Goal: Task Accomplishment & Management: Manage account settings

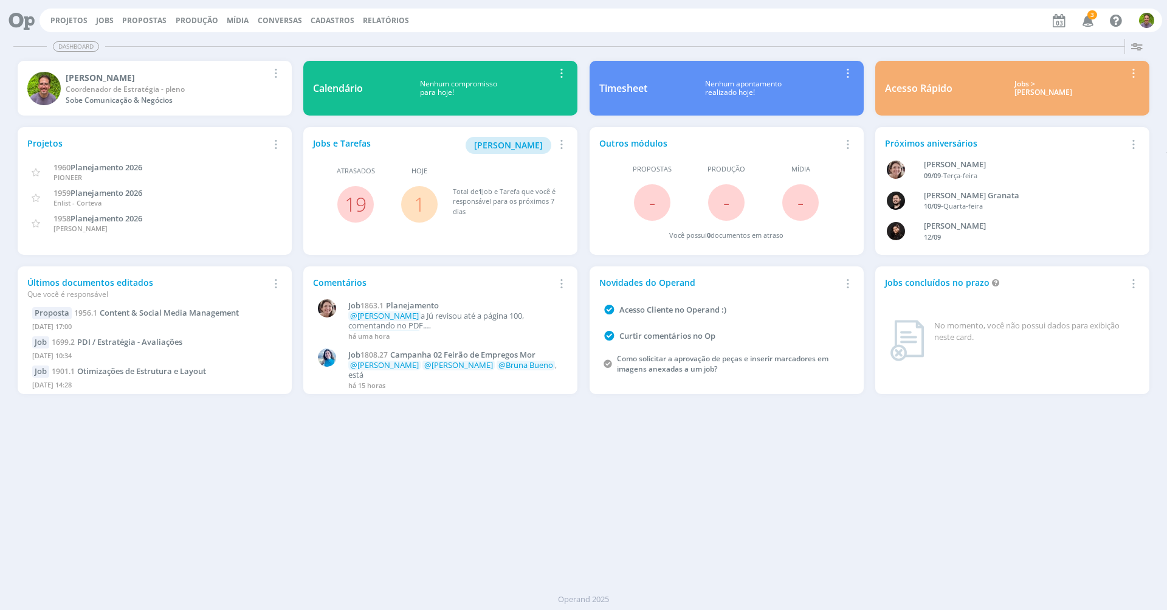
click at [1092, 16] on span "3" at bounding box center [1093, 14] width 10 height 9
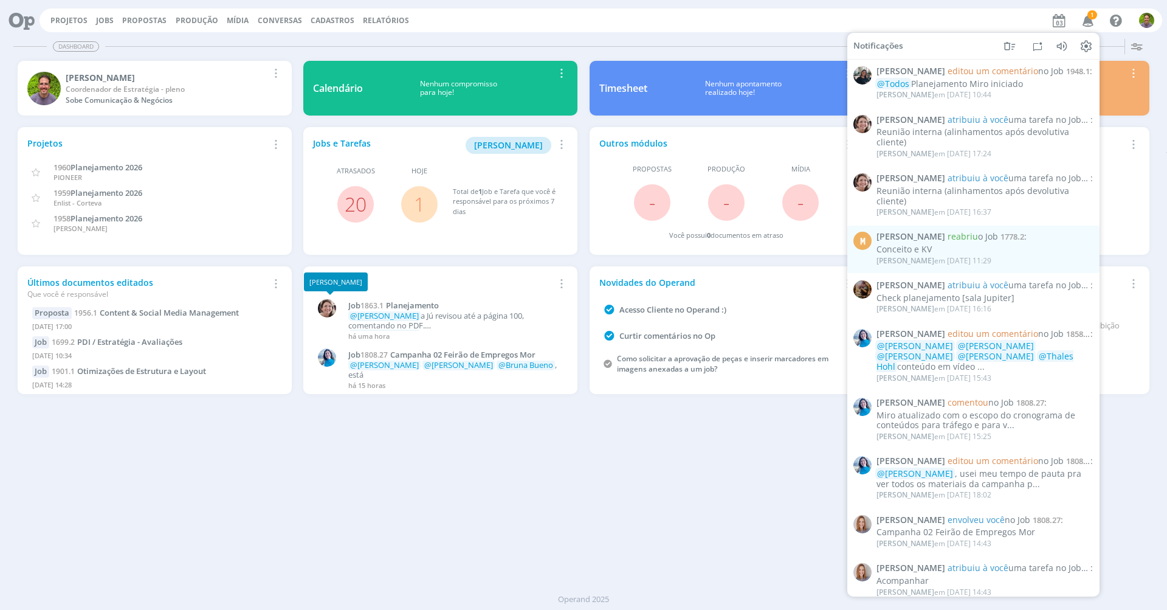
click at [367, 443] on div "Dashboard Salvar Selecione abaixo os cards desejados: Meus Meu Perfil [GEOGRAPH…" at bounding box center [583, 322] width 1167 height 576
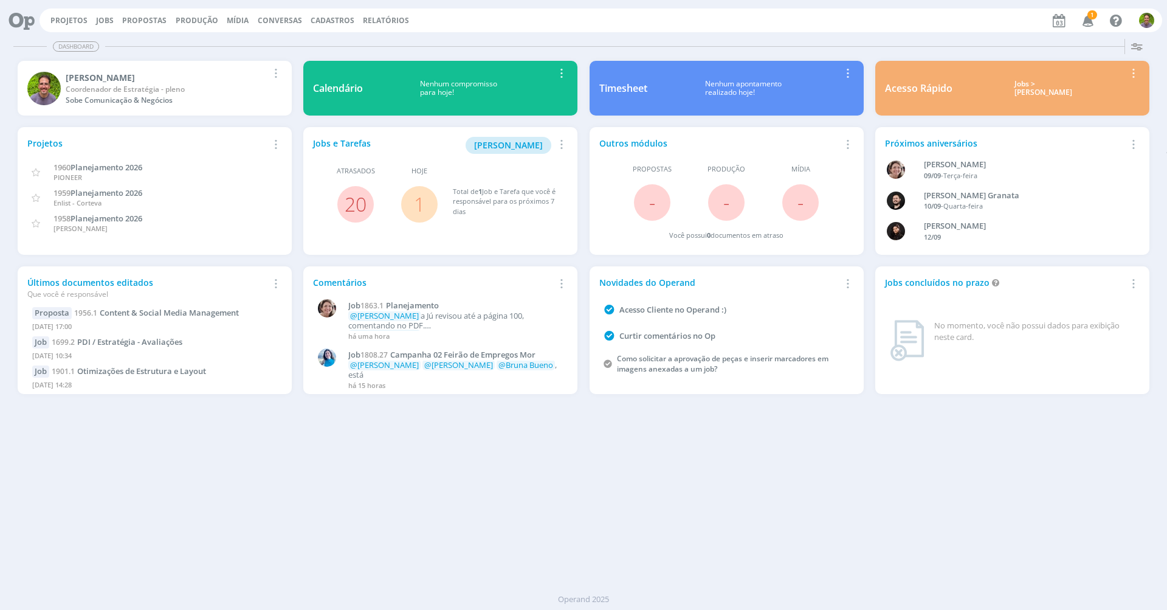
click at [1085, 19] on icon "button" at bounding box center [1088, 20] width 21 height 21
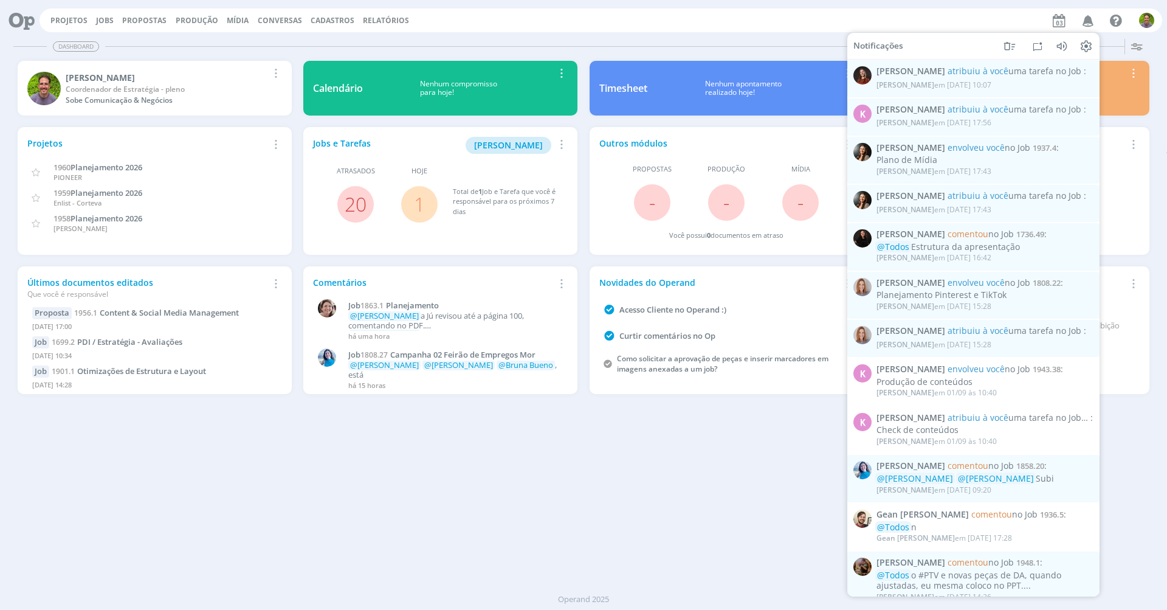
click at [720, 52] on div "Dashboard" at bounding box center [583, 47] width 1140 height 18
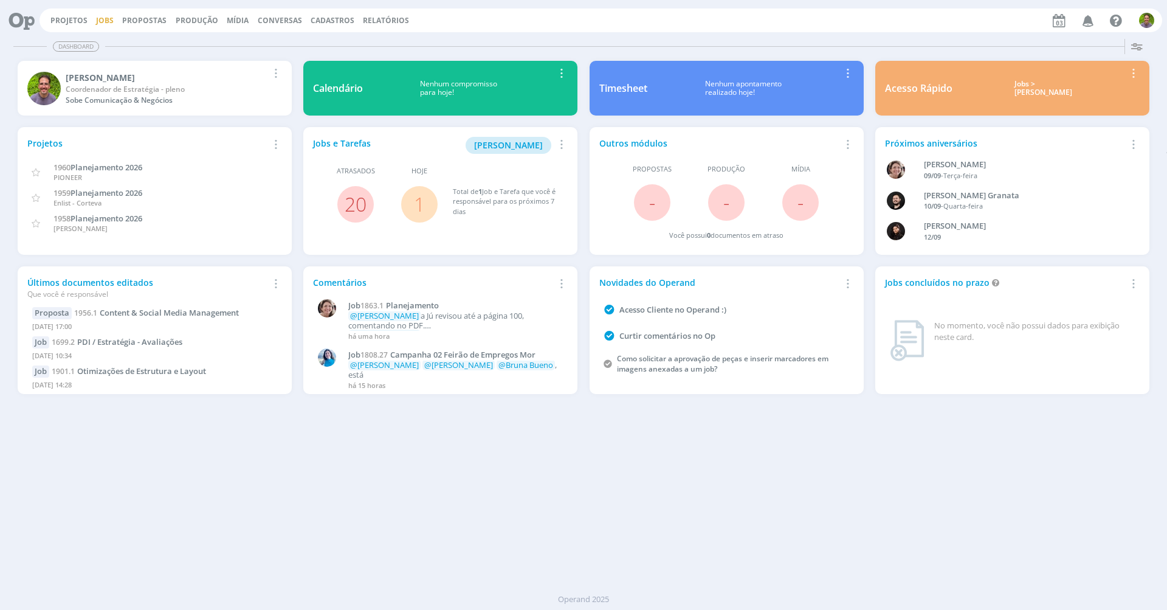
click at [111, 22] on link "Jobs" at bounding box center [105, 20] width 18 height 10
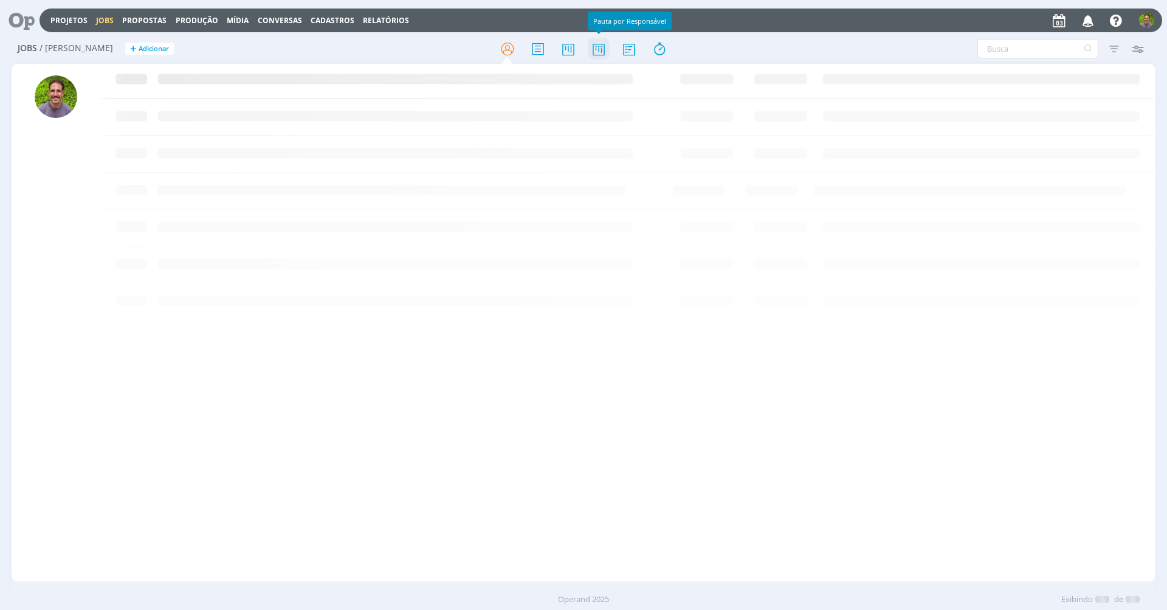
click at [608, 43] on icon at bounding box center [599, 49] width 22 height 24
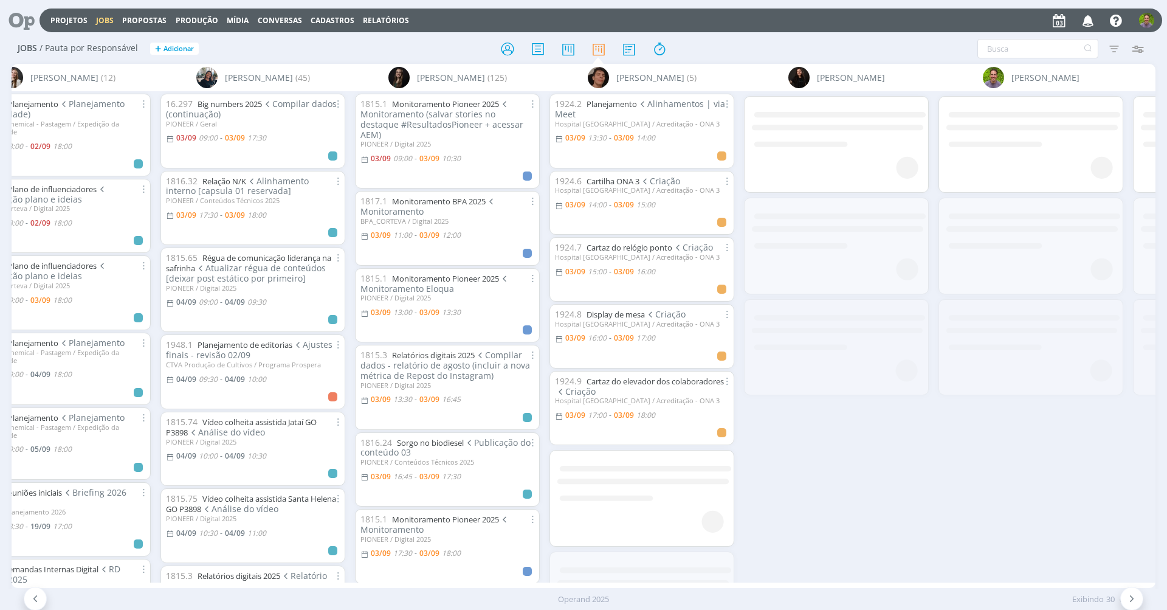
scroll to position [0, 1200]
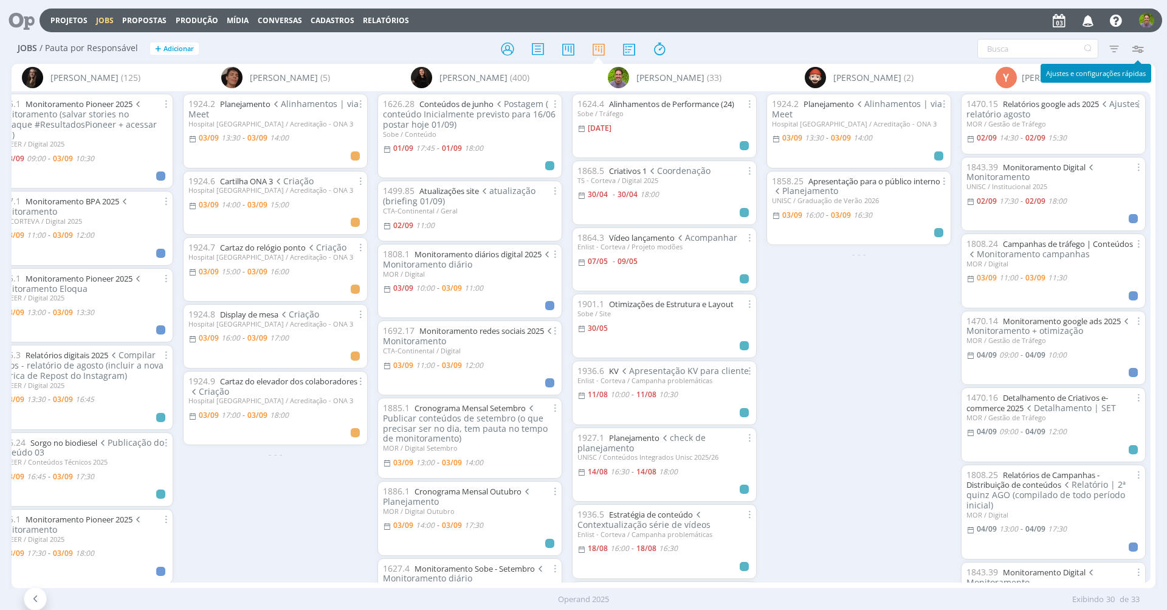
click at [1145, 43] on icon "button" at bounding box center [1137, 49] width 22 height 22
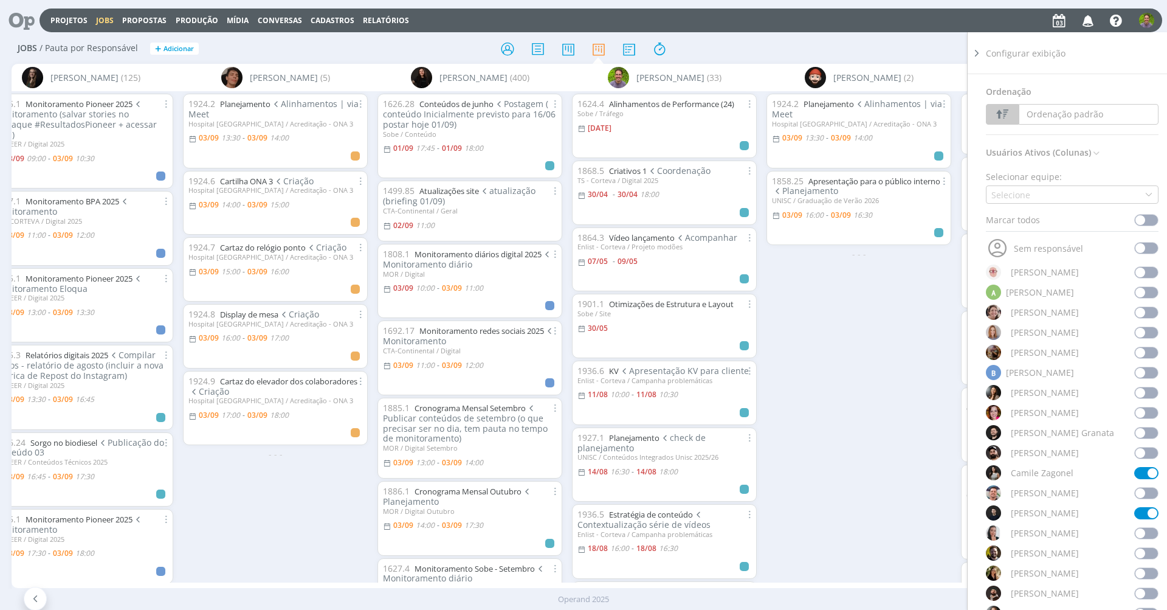
click at [1135, 218] on span at bounding box center [1146, 220] width 24 height 12
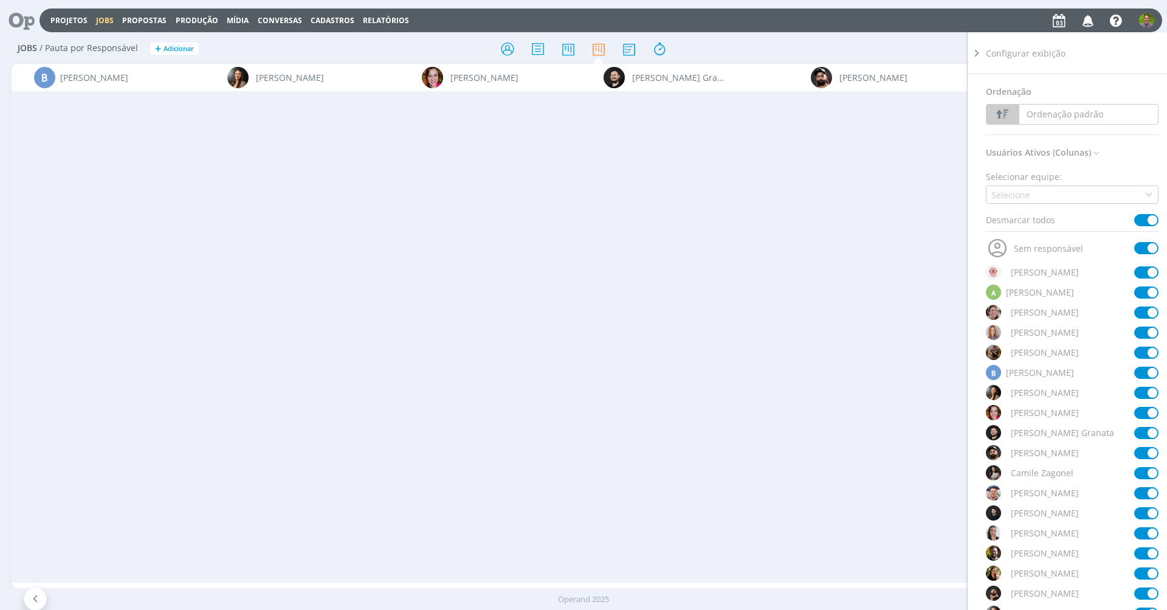
click at [1138, 219] on span at bounding box center [1146, 220] width 24 height 12
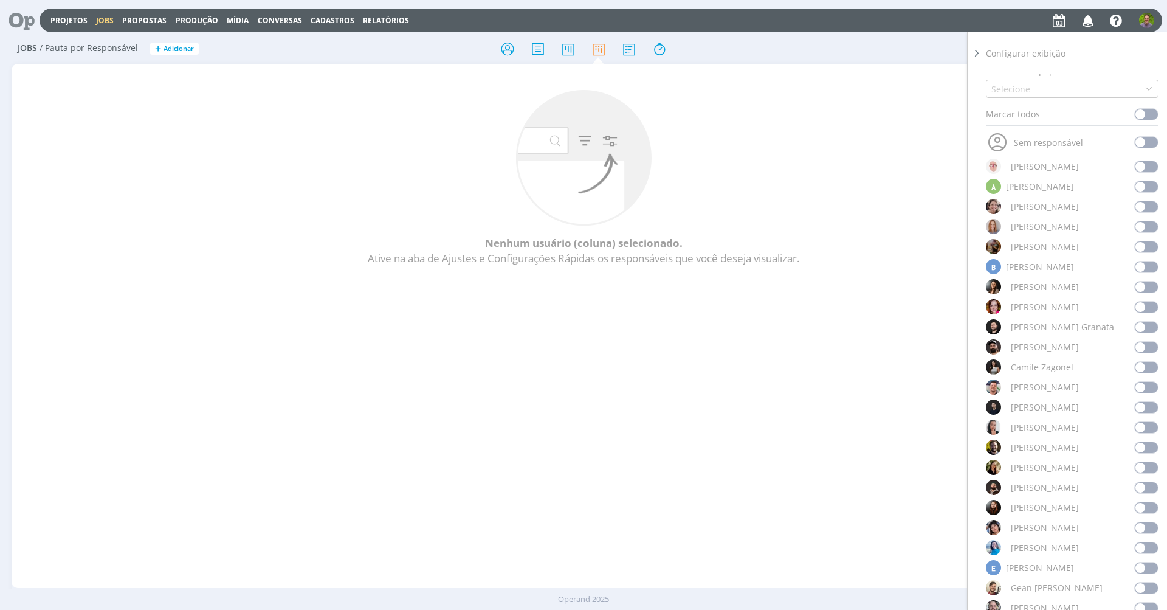
scroll to position [174, 0]
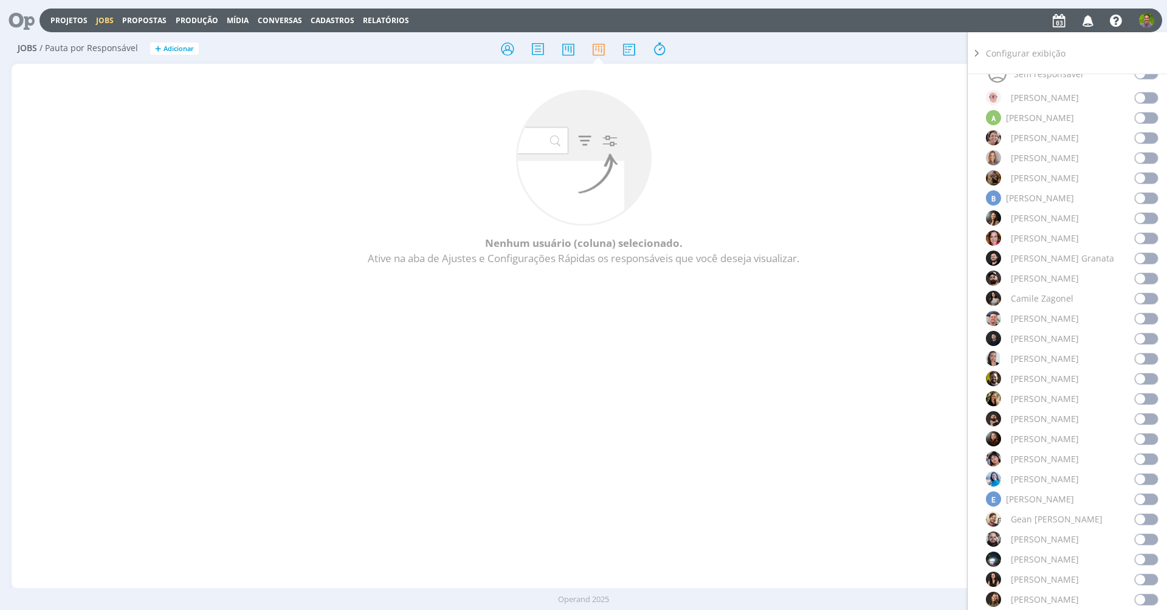
click at [1141, 395] on span at bounding box center [1146, 399] width 24 height 12
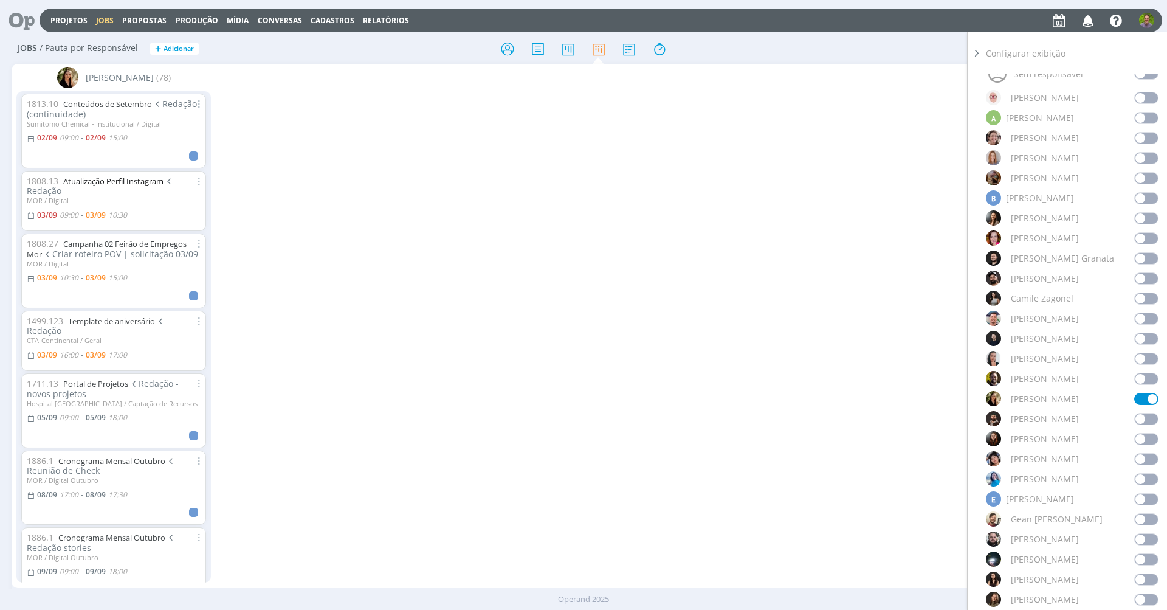
click at [122, 179] on link "Atualização Perfil Instagram" at bounding box center [113, 181] width 100 height 11
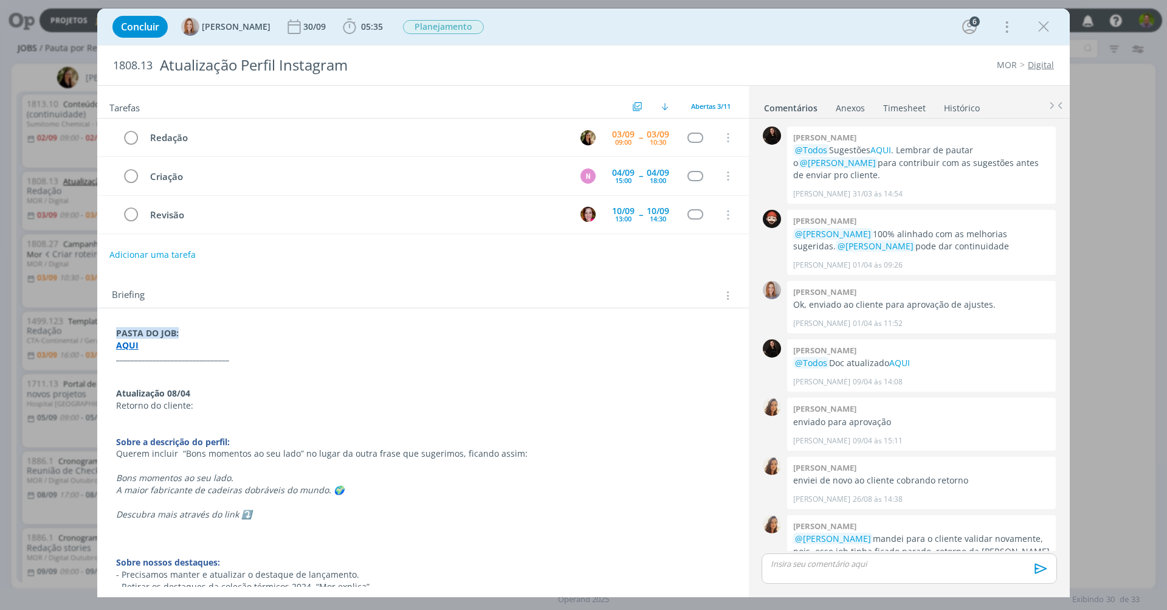
scroll to position [317, 0]
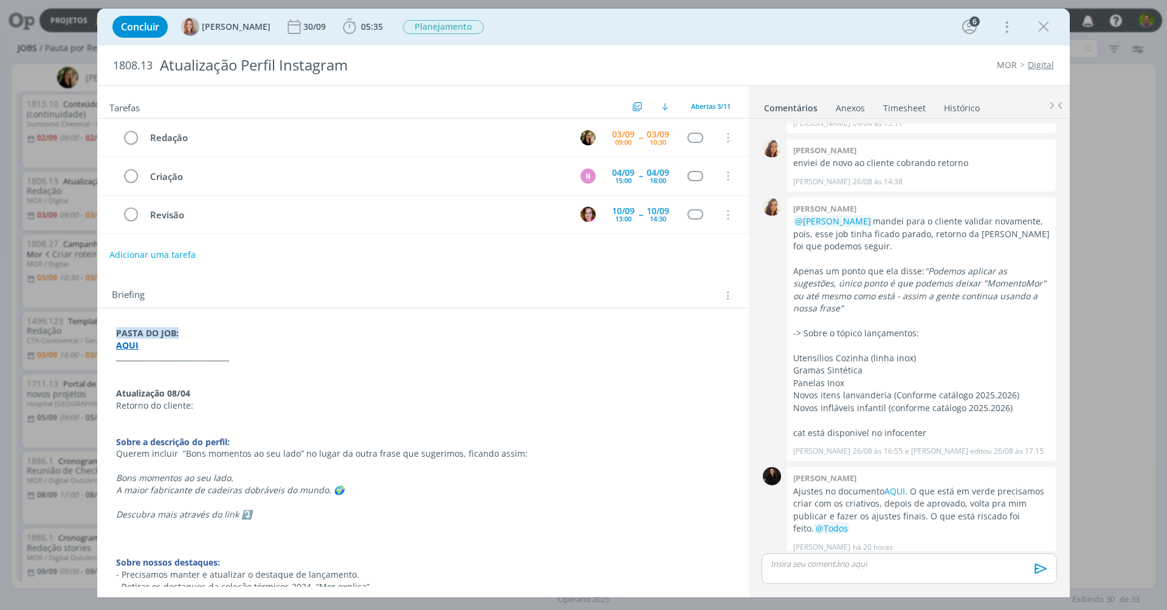
click at [1055, 26] on div "Concluir [PERSON_NAME] [DATE] 05:35 Iniciar Apontar Data * [DATE] Horas * 00:00…" at bounding box center [583, 26] width 954 height 29
click at [1051, 27] on icon "dialog" at bounding box center [1044, 27] width 18 height 18
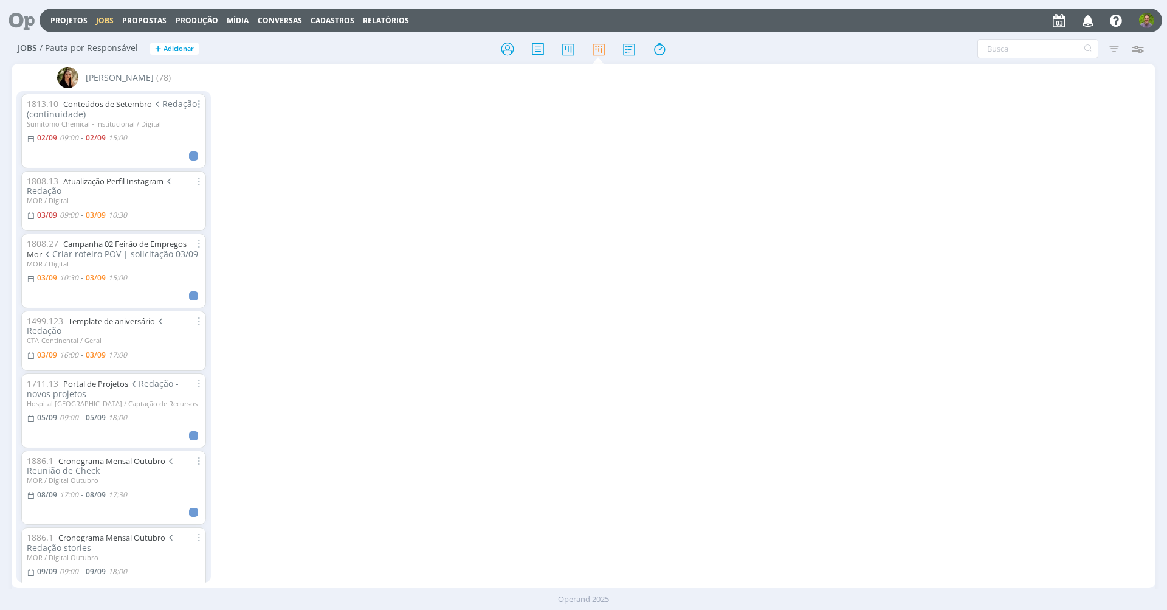
click at [466, 272] on div "[PERSON_NAME] (78) 1813.10 Conteúdos de Setembro Redação (continuidade) Sumitom…" at bounding box center [584, 326] width 1144 height 524
